Goal: Transaction & Acquisition: Purchase product/service

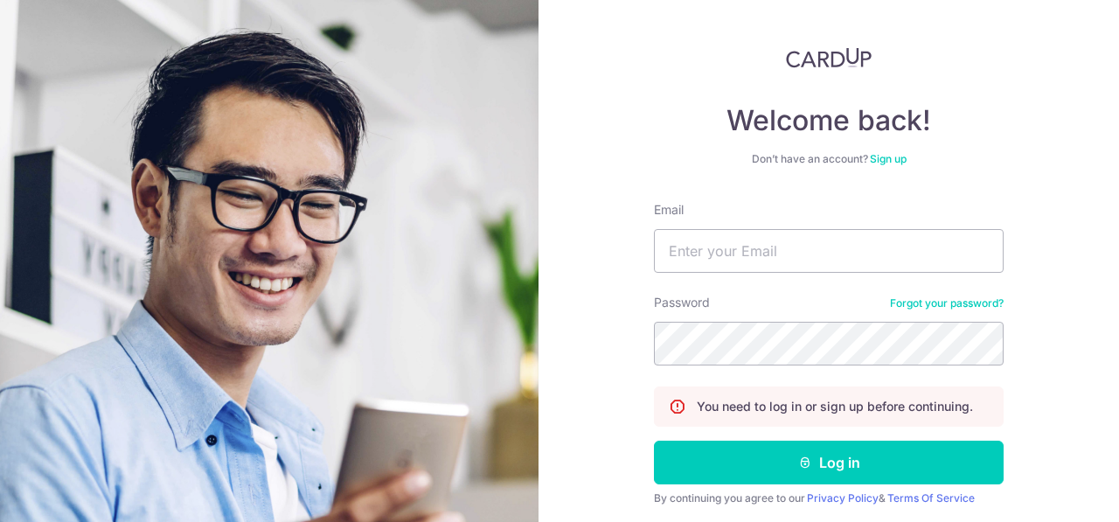
scroll to position [137, 0]
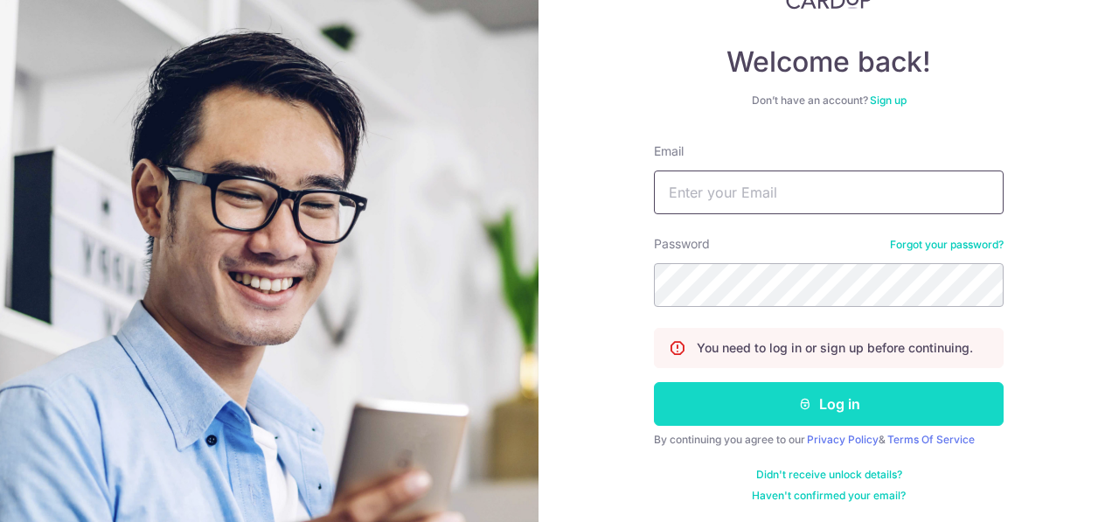
type input "[EMAIL_ADDRESS][DOMAIN_NAME]"
click at [875, 395] on button "Log in" at bounding box center [829, 404] width 350 height 44
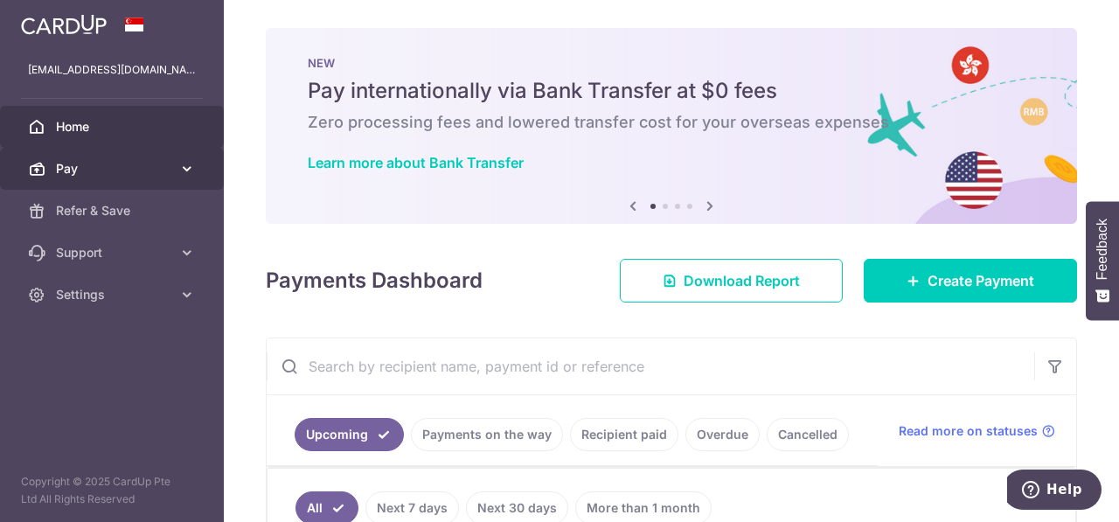
click at [163, 171] on span "Pay" at bounding box center [113, 168] width 115 height 17
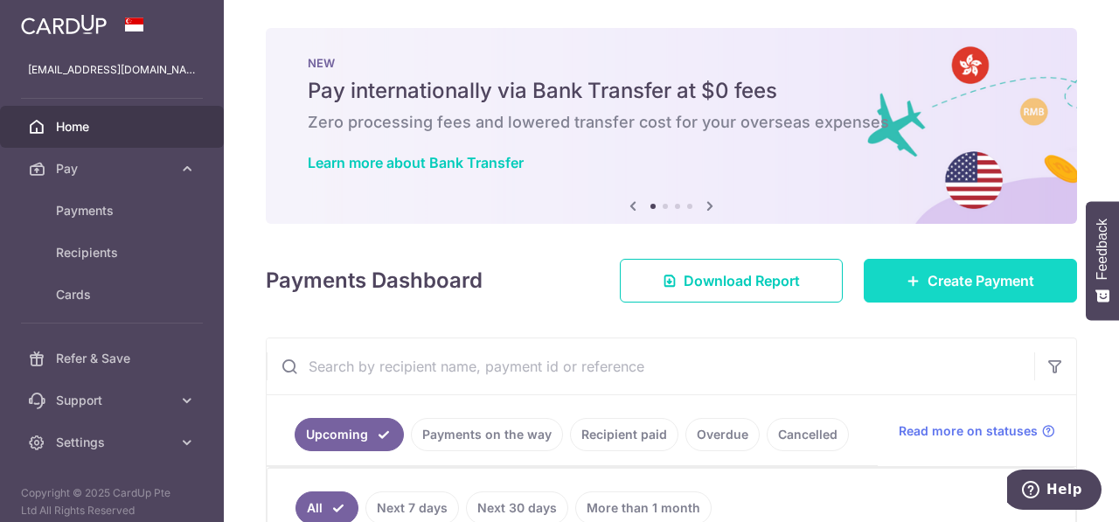
click at [902, 271] on link "Create Payment" at bounding box center [969, 281] width 213 height 44
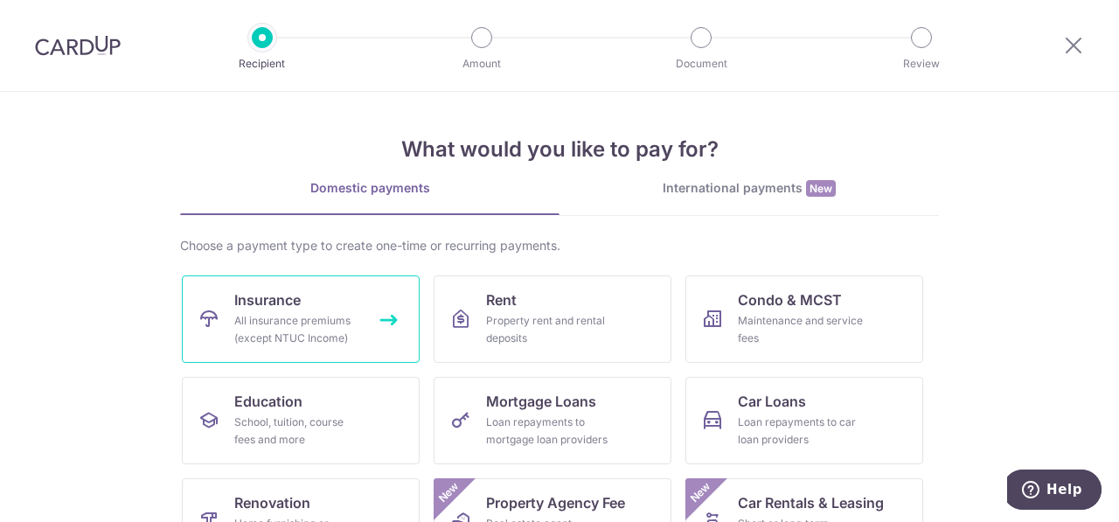
click at [378, 320] on link "Insurance All insurance premiums (except NTUC Income)" at bounding box center [301, 318] width 238 height 87
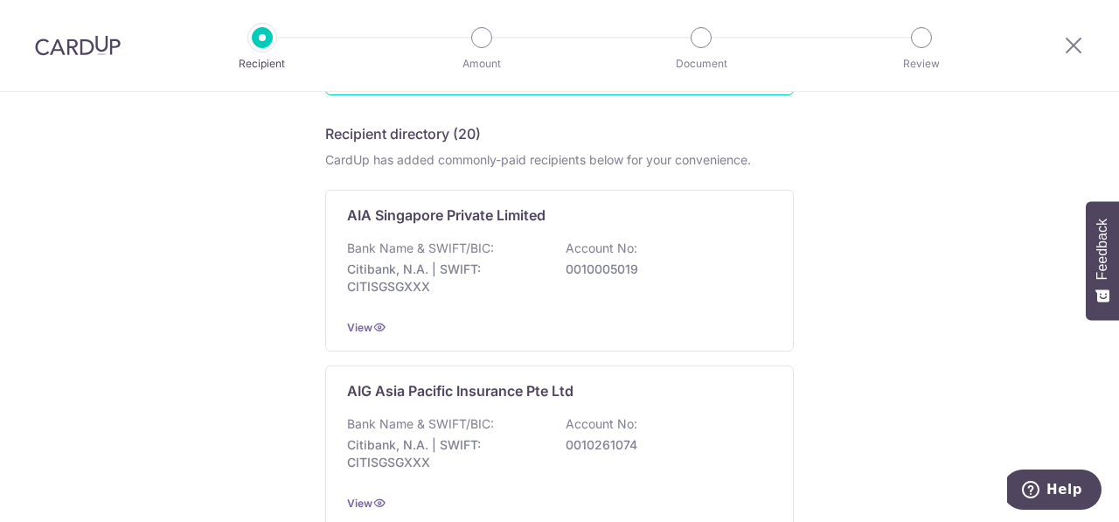
scroll to position [262, 0]
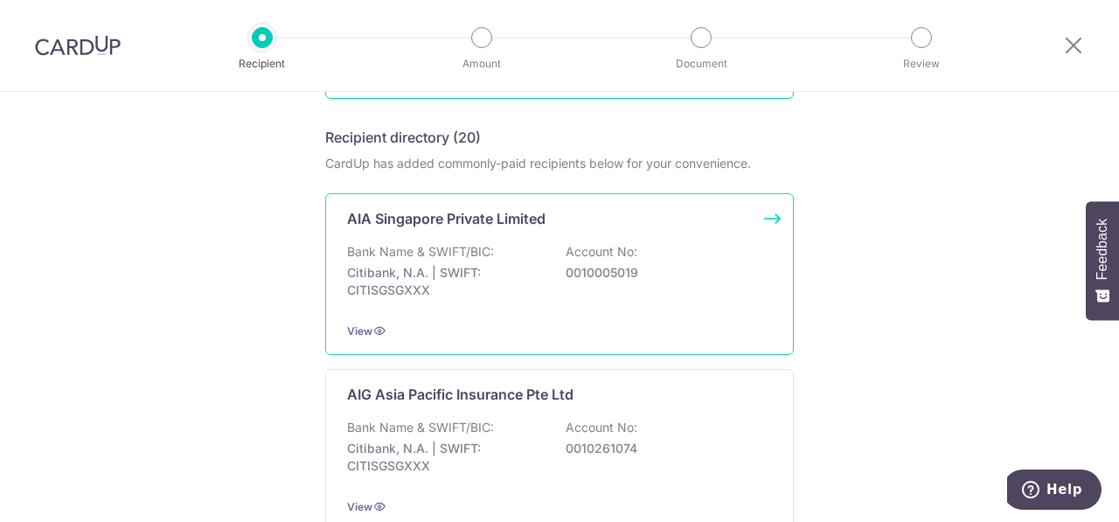
click at [582, 281] on div "Bank Name & SWIFT/BIC: Citibank, N.A. | SWIFT: CITISGSGXXX Account No: 00100050…" at bounding box center [559, 275] width 425 height 65
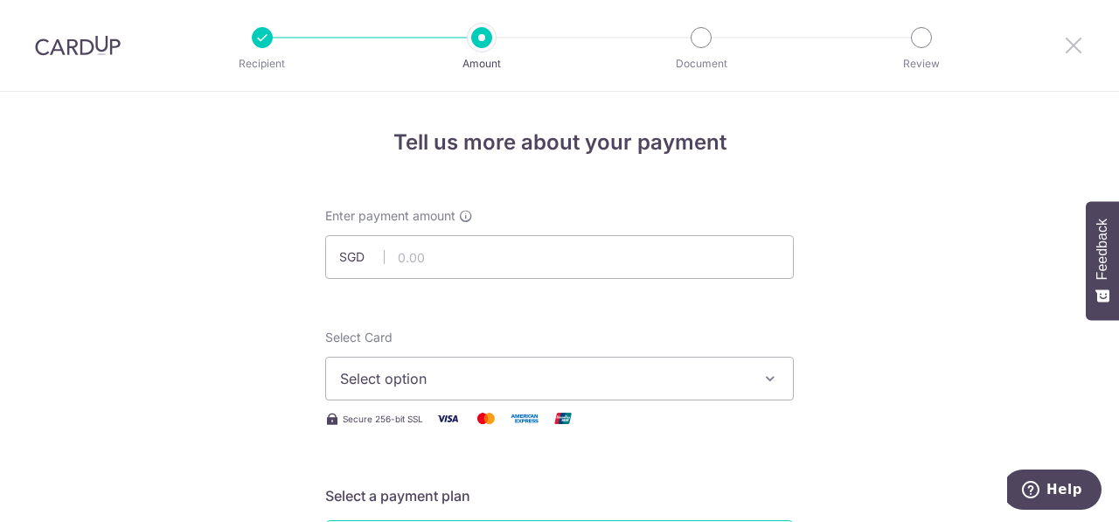
click at [1080, 42] on icon at bounding box center [1073, 45] width 21 height 22
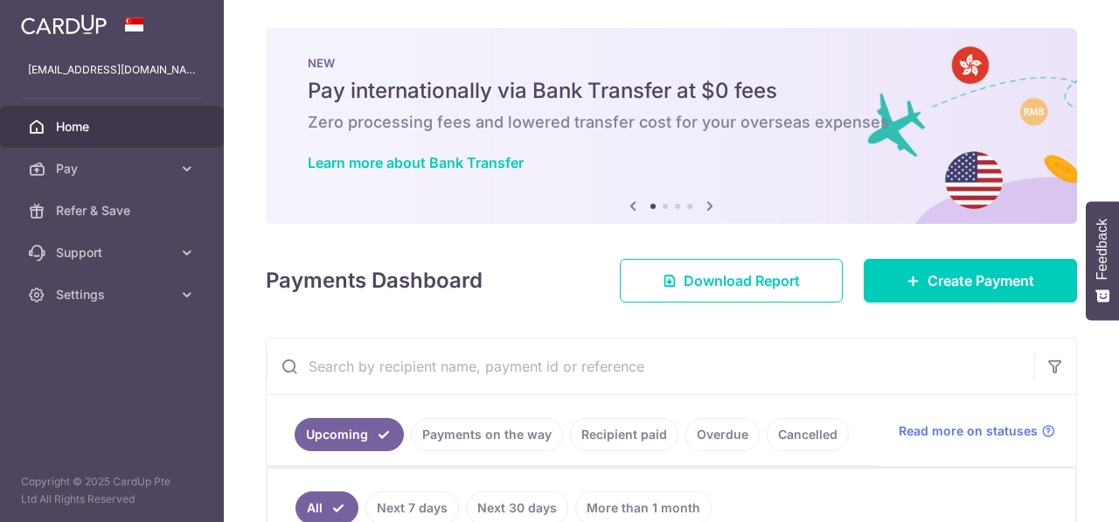
click at [511, 127] on h6 "Zero processing fees and lowered transfer cost for your overseas expenses" at bounding box center [671, 122] width 727 height 21
click at [98, 20] on img at bounding box center [64, 24] width 86 height 21
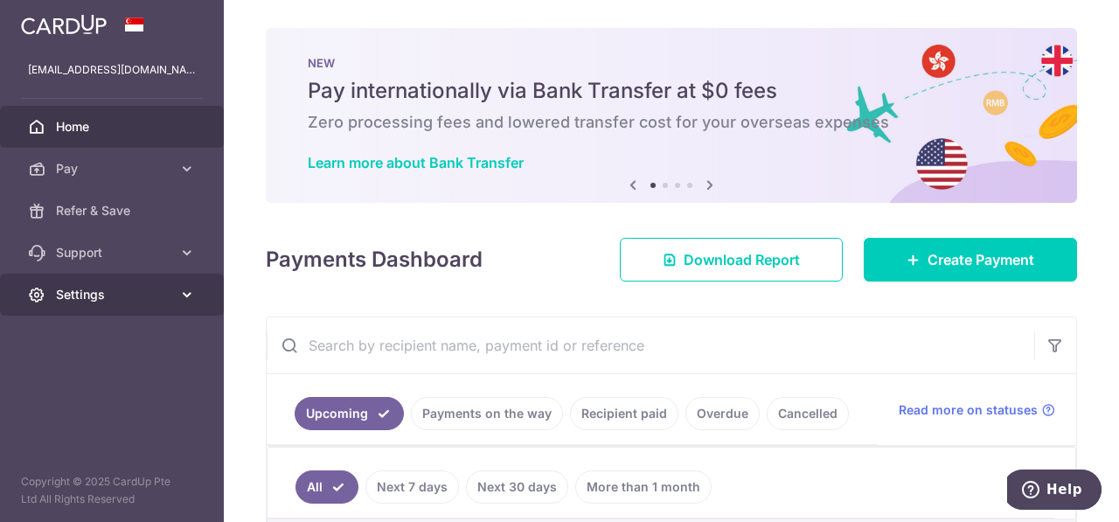
click at [168, 293] on span "Settings" at bounding box center [113, 294] width 115 height 17
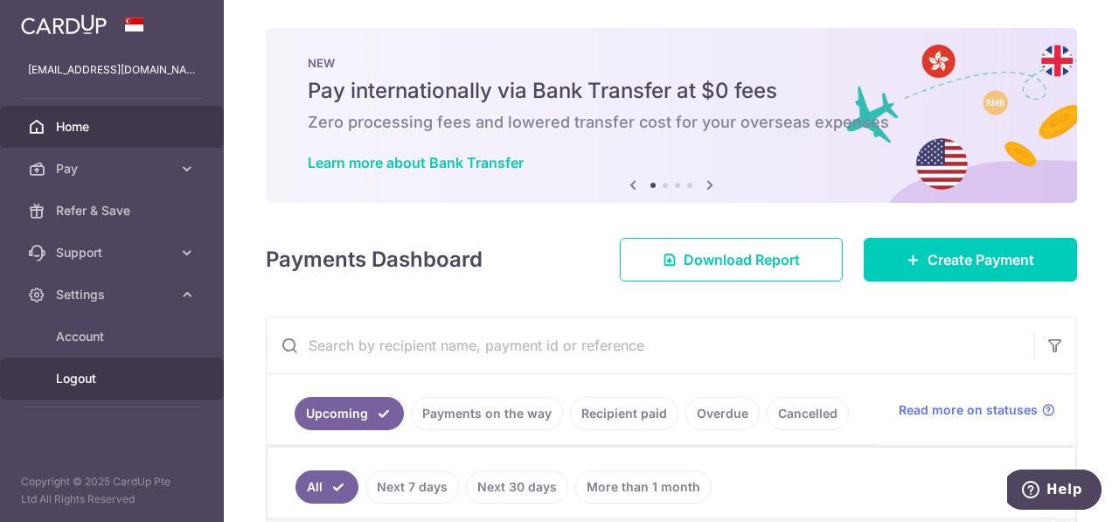
click at [153, 366] on link "Logout" at bounding box center [112, 378] width 224 height 42
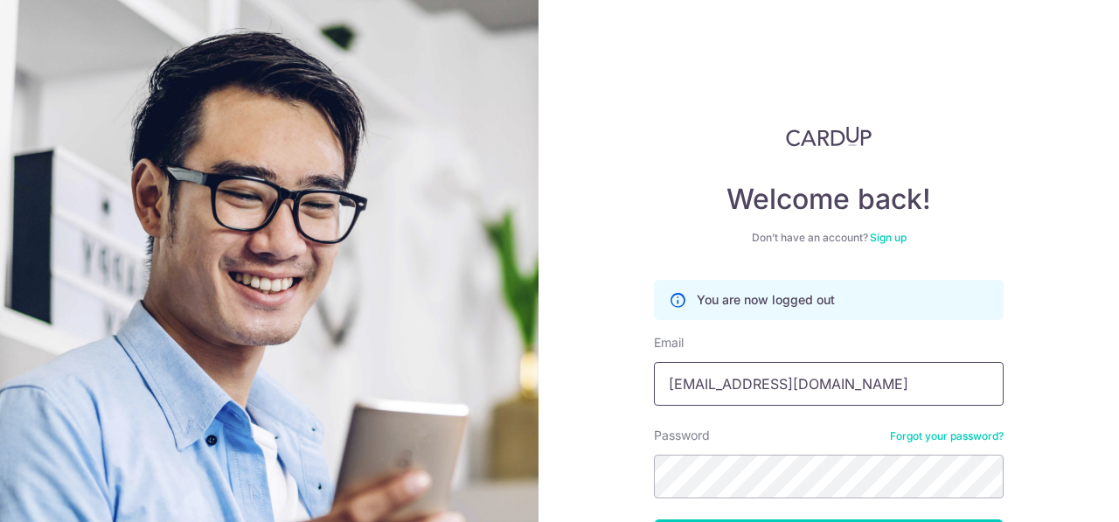
drag, startPoint x: 873, startPoint y: 376, endPoint x: 351, endPoint y: 368, distance: 521.7
click at [351, 368] on section "Welcome back! Don’t have an account? Sign up You are now logged out Email airju…" at bounding box center [559, 261] width 1119 height 522
type input "[EMAIL_ADDRESS][DOMAIN_NAME]"
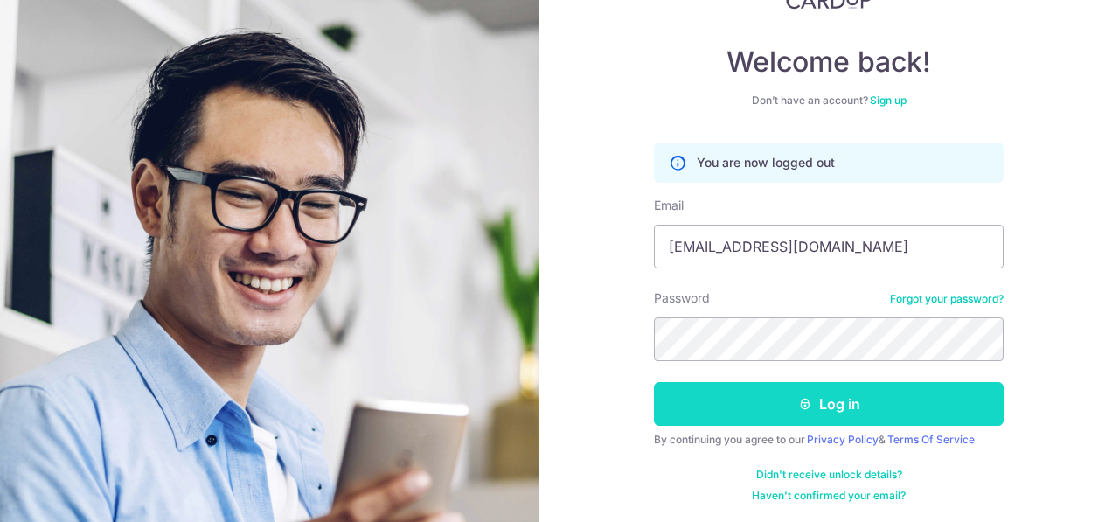
click at [895, 415] on button "Log in" at bounding box center [829, 404] width 350 height 44
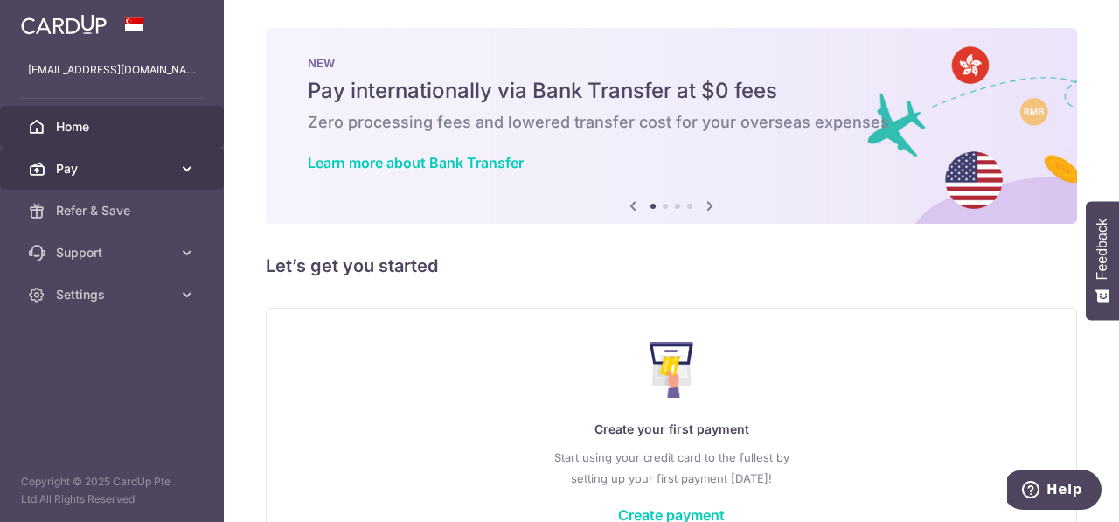
click at [145, 184] on link "Pay" at bounding box center [112, 169] width 224 height 42
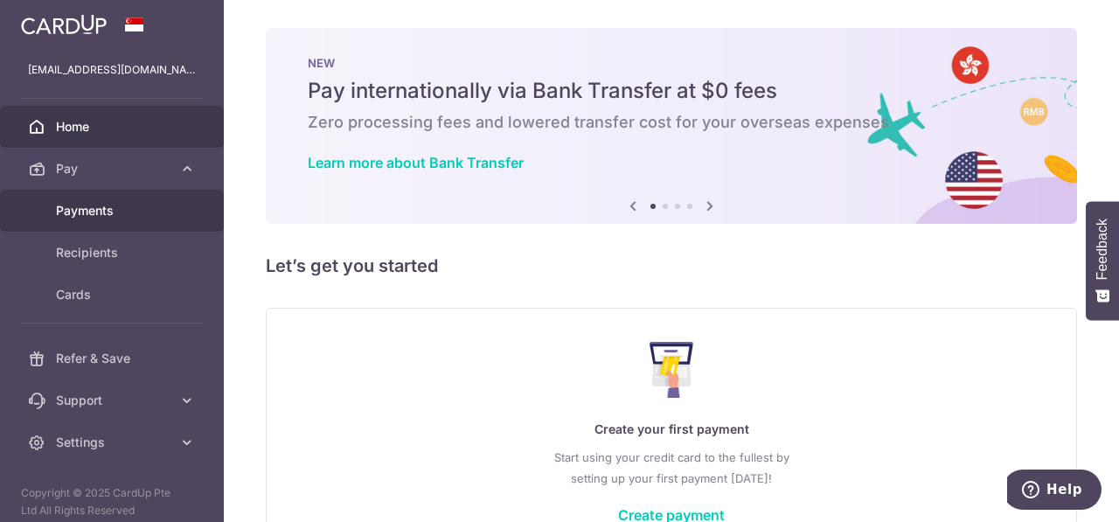
click at [149, 208] on span "Payments" at bounding box center [113, 210] width 115 height 17
